Goal: Task Accomplishment & Management: Manage account settings

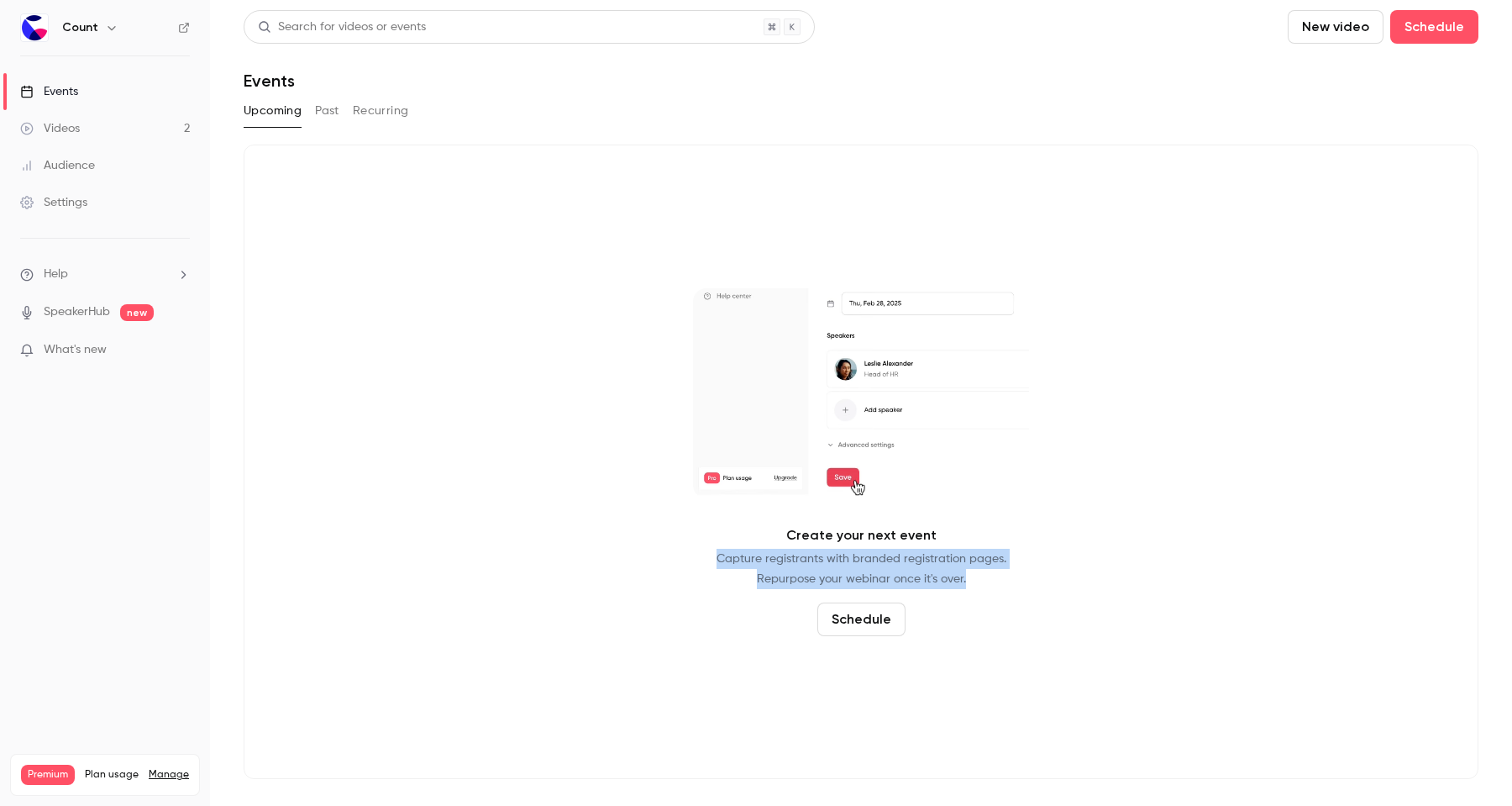
drag, startPoint x: 774, startPoint y: 535, endPoint x: 1014, endPoint y: 577, distance: 243.6
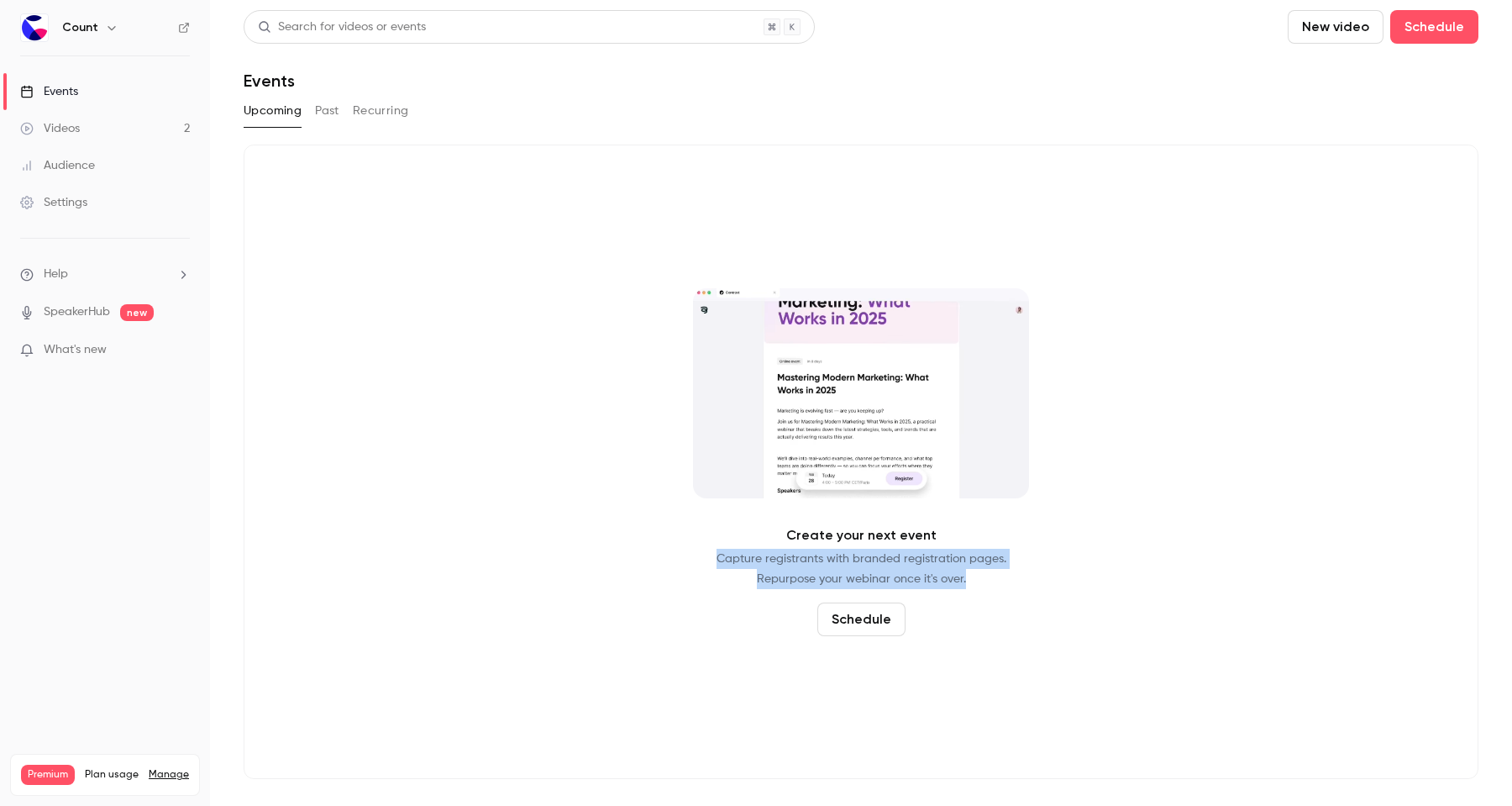
click at [1014, 577] on div "Create your next event Capture registrants with branded registration pages. Rep…" at bounding box center [861, 462] width 1235 height 635
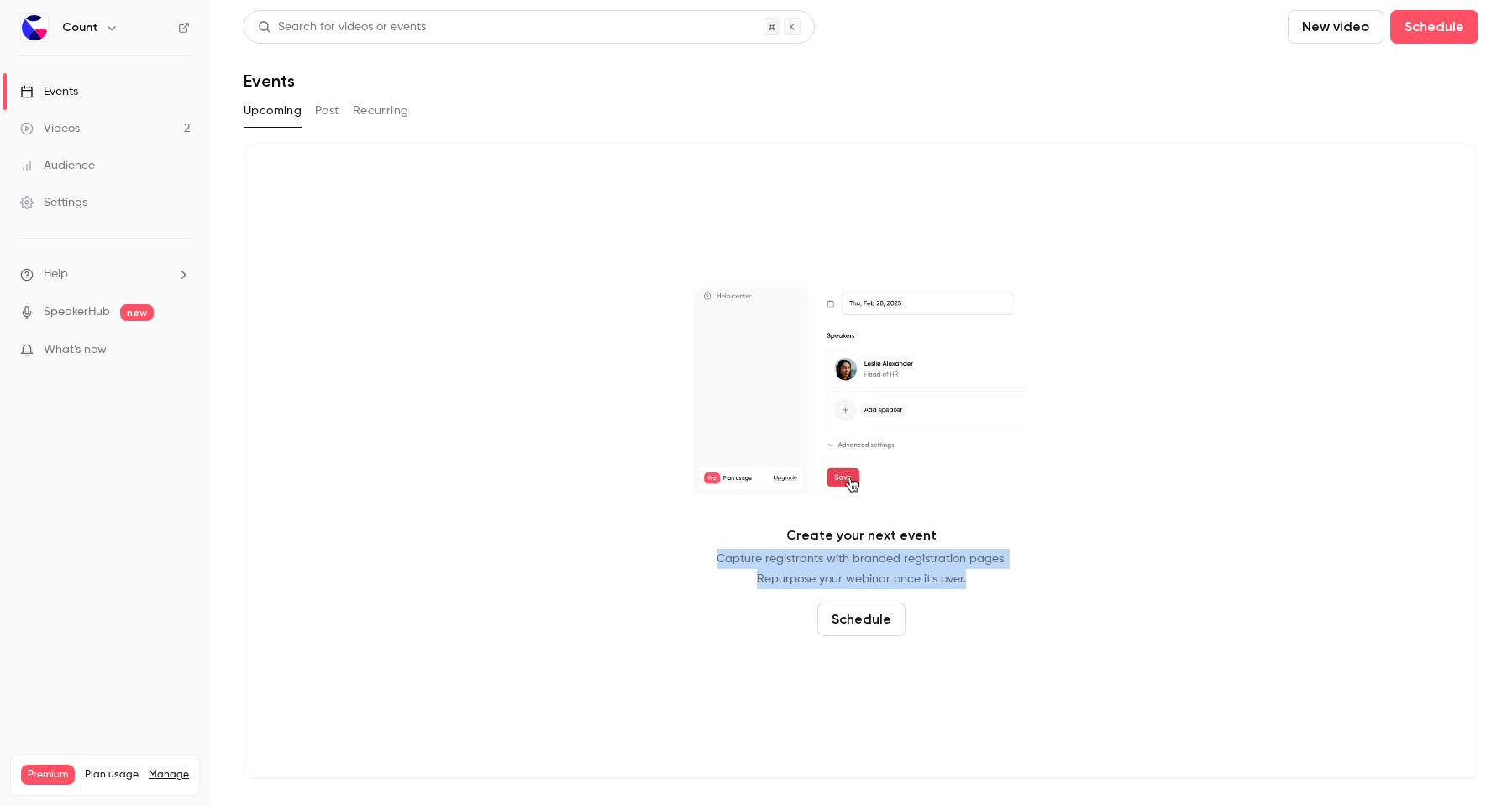
click at [1014, 577] on div "Create your next event Capture registrants with branded registration pages. Rep…" at bounding box center [861, 462] width 1235 height 635
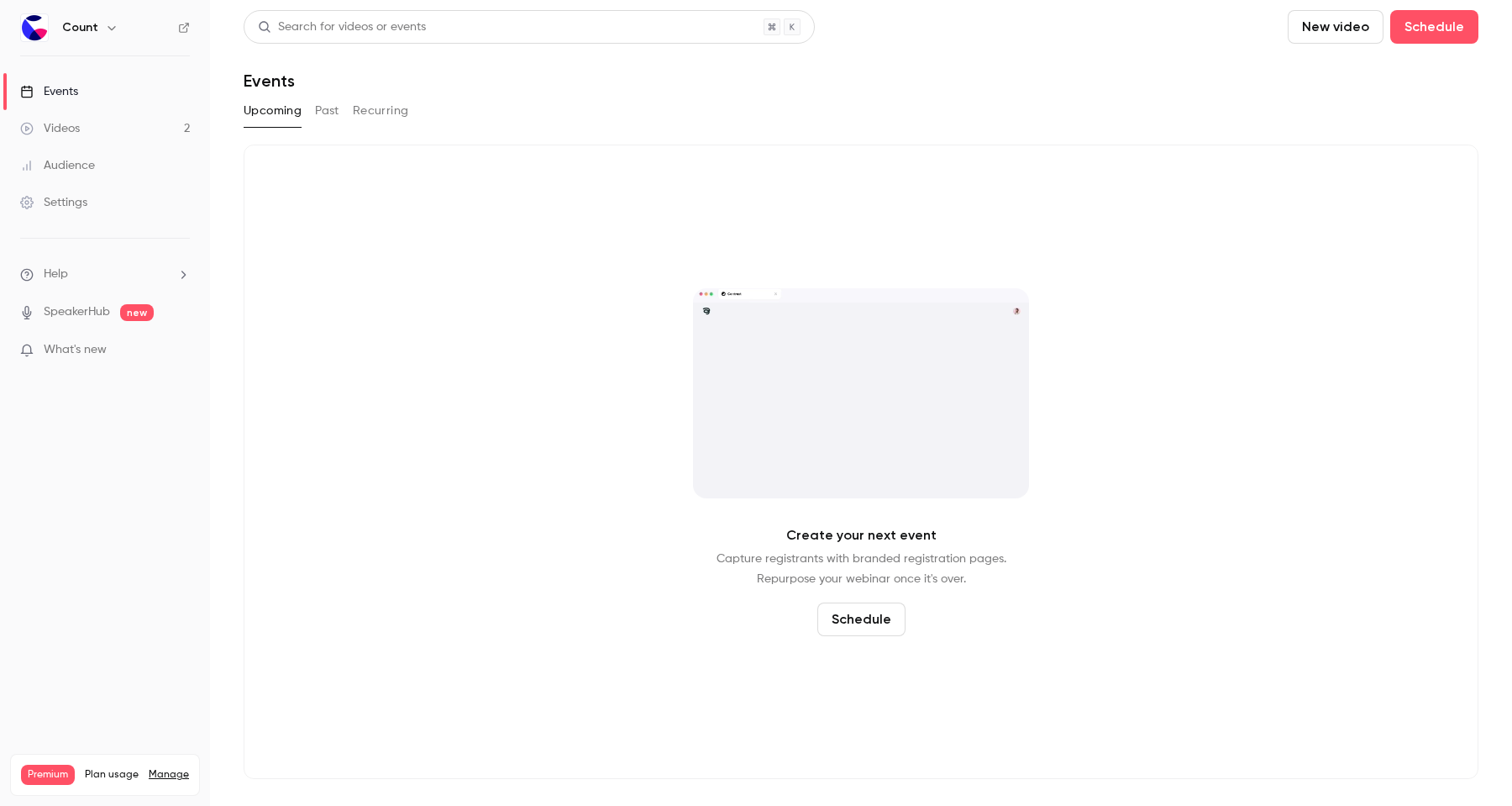
click at [337, 120] on button "Past" at bounding box center [326, 111] width 24 height 27
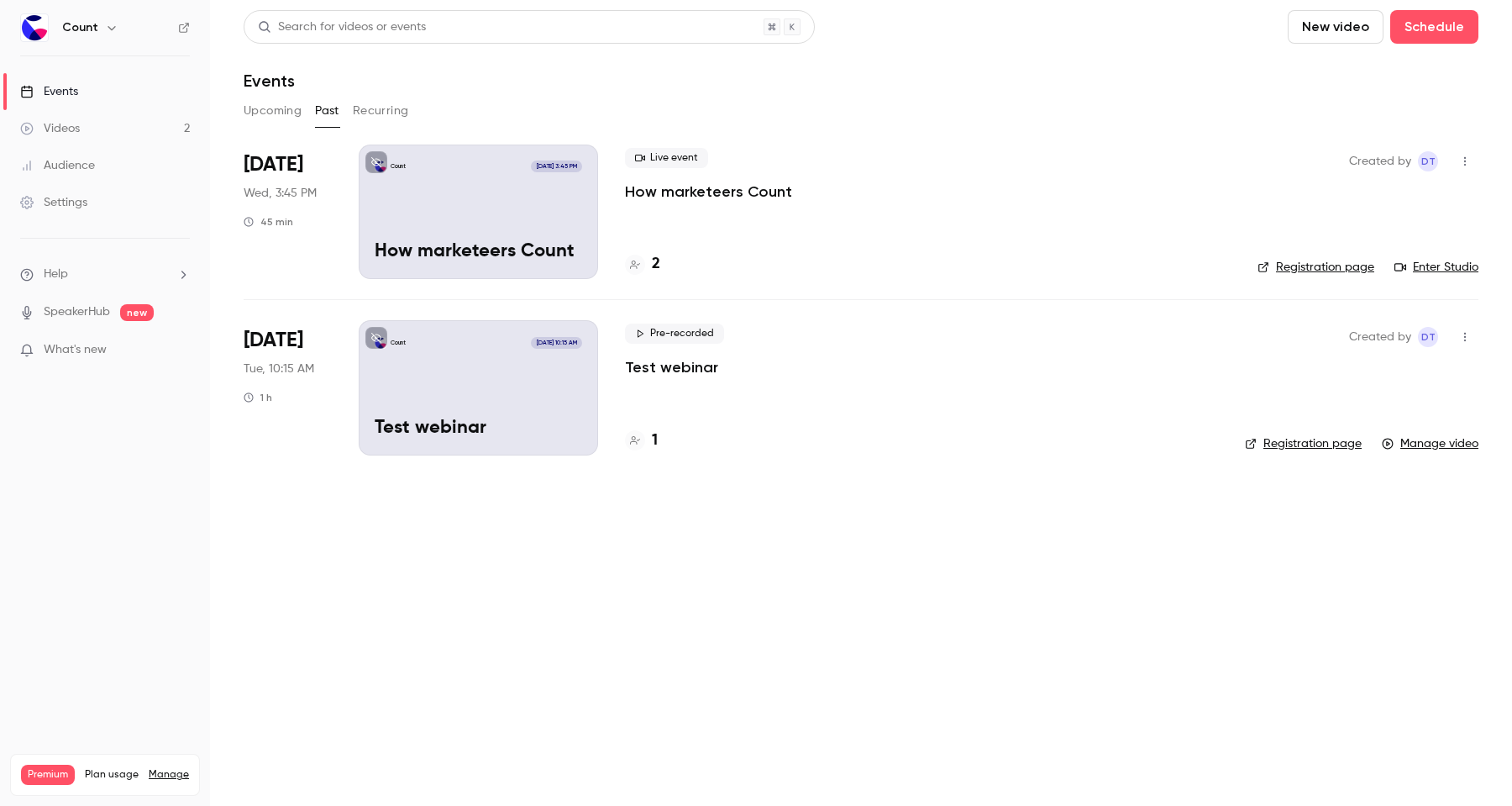
click at [490, 221] on div "Count [DATE] 3:45 PM How marketeers Count" at bounding box center [478, 212] width 239 height 134
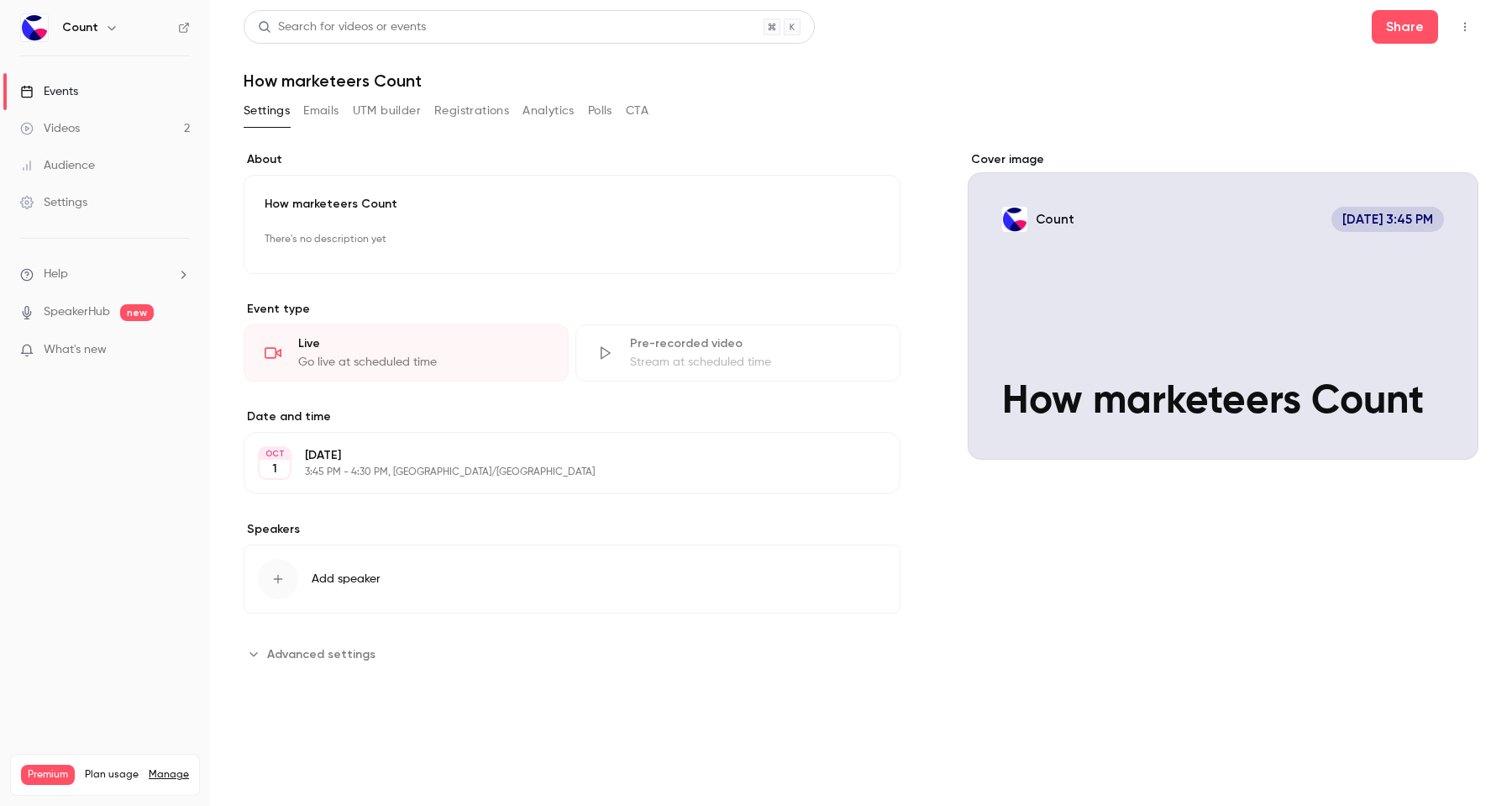
click at [290, 658] on span "Advanced settings" at bounding box center [322, 654] width 109 height 18
click at [595, 214] on div "How marketeers Count There's no description yet Edit" at bounding box center [572, 225] width 657 height 99
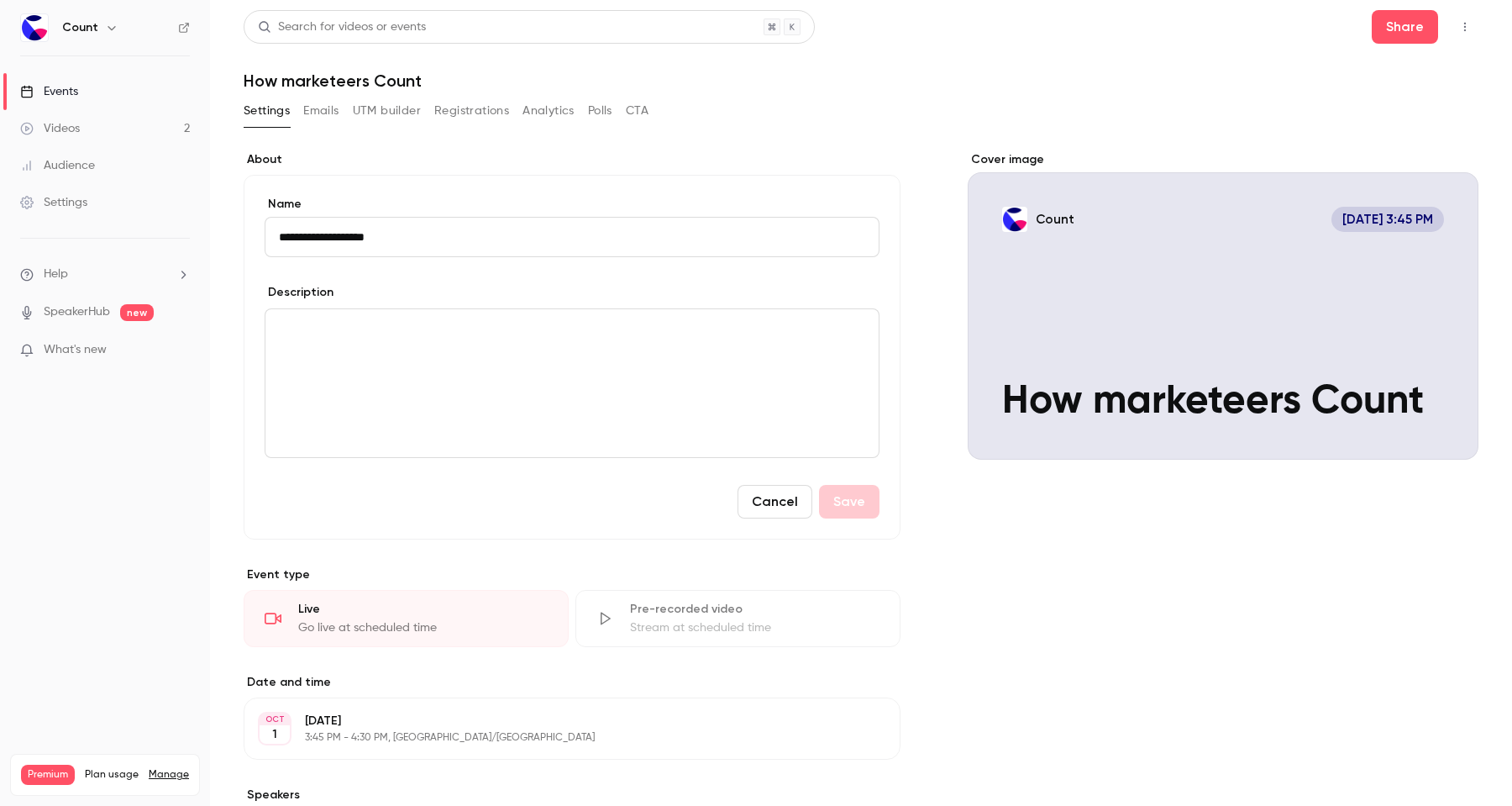
click at [790, 503] on button "Cancel" at bounding box center [774, 502] width 75 height 34
